Goal: Information Seeking & Learning: Learn about a topic

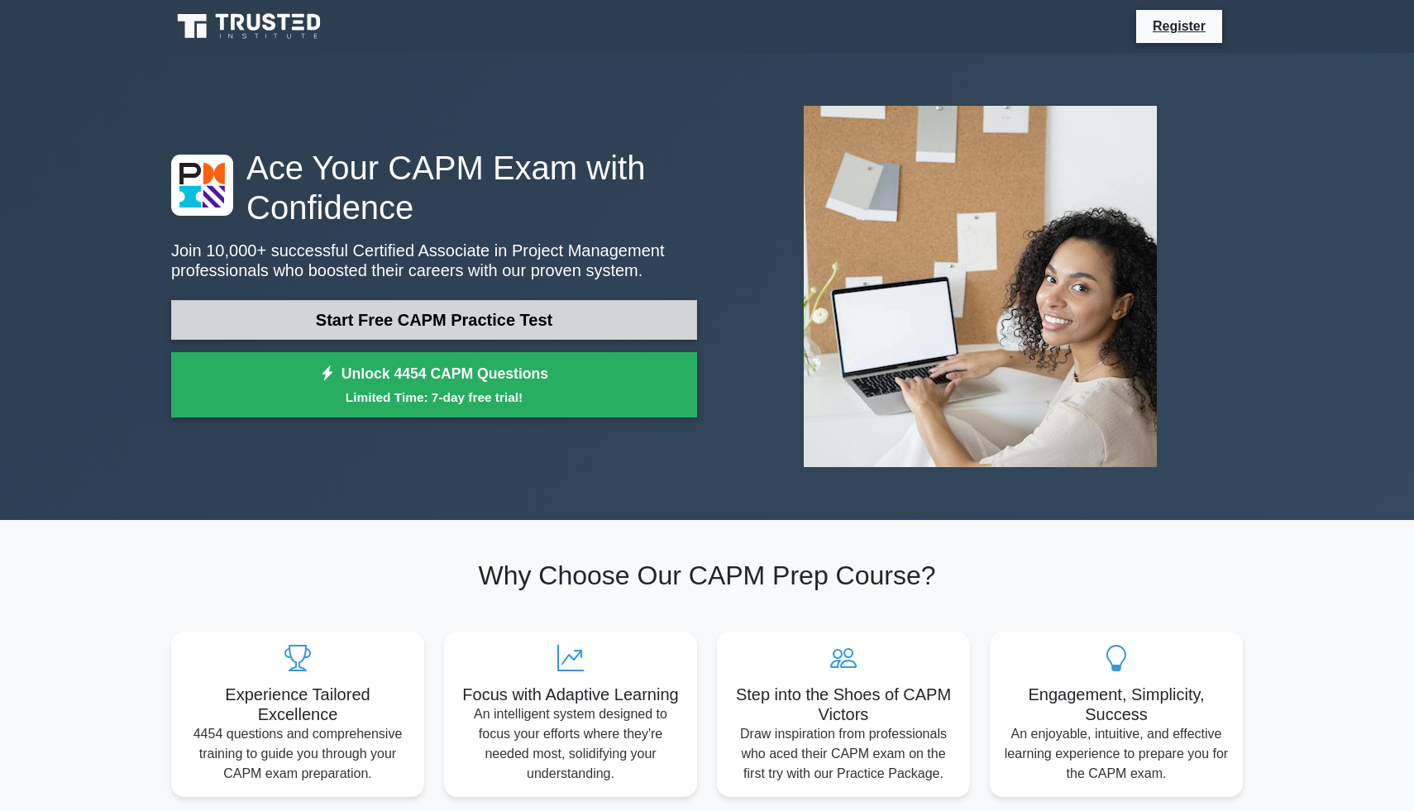
click at [608, 325] on link "Start Free CAPM Practice Test" at bounding box center [434, 320] width 526 height 40
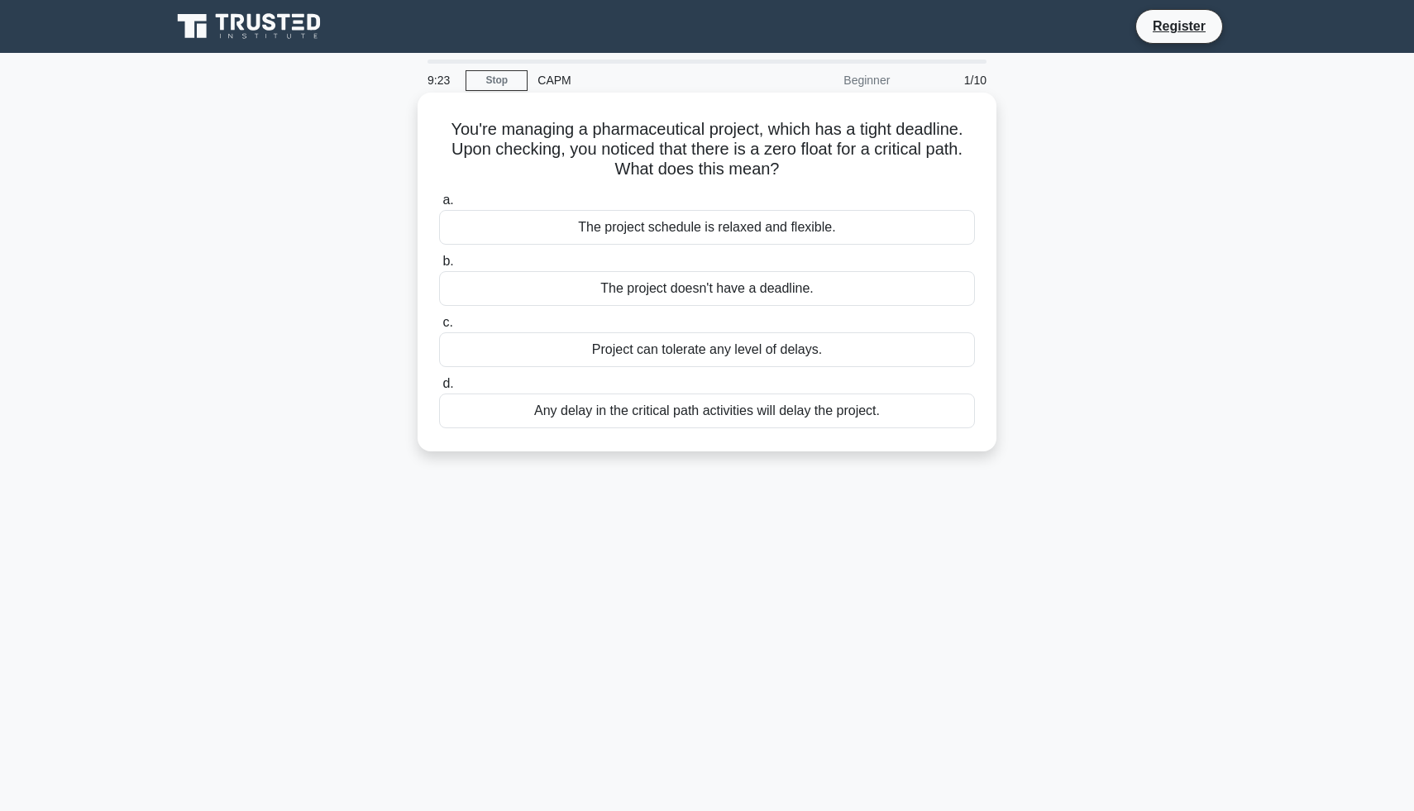
click at [637, 411] on div "Any delay in the critical path activities will delay the project." at bounding box center [707, 411] width 536 height 35
click at [439, 389] on input "d. Any delay in the critical path activities will delay the project." at bounding box center [439, 384] width 0 height 11
